Goal: Navigation & Orientation: Find specific page/section

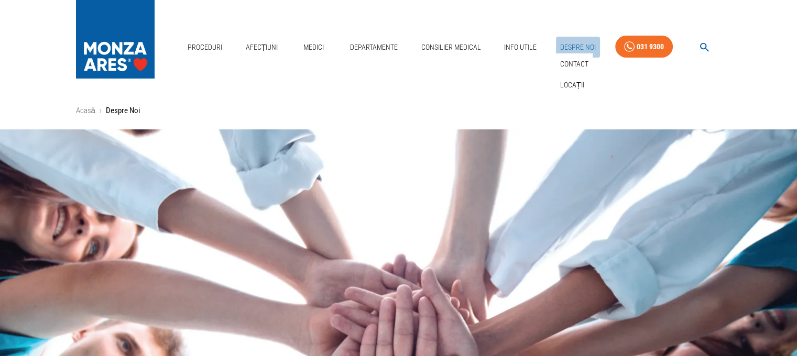
click at [575, 42] on link "Despre Noi" at bounding box center [578, 47] width 44 height 21
click at [86, 107] on link "Acasă" at bounding box center [85, 110] width 19 height 9
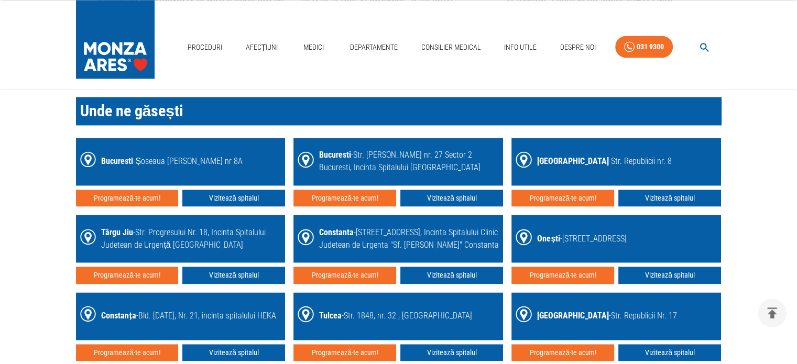
scroll to position [1763, 0]
